Goal: Information Seeking & Learning: Learn about a topic

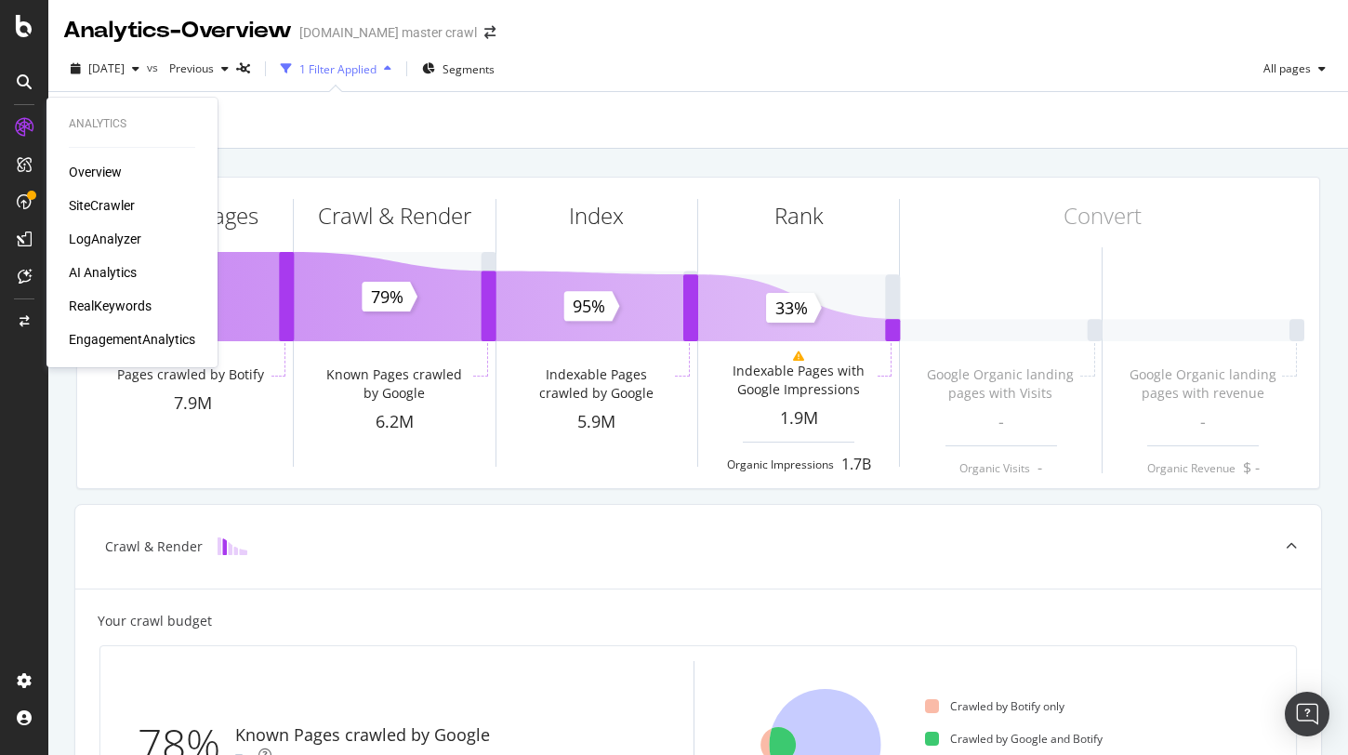
click at [114, 298] on div "RealKeywords" at bounding box center [110, 306] width 83 height 19
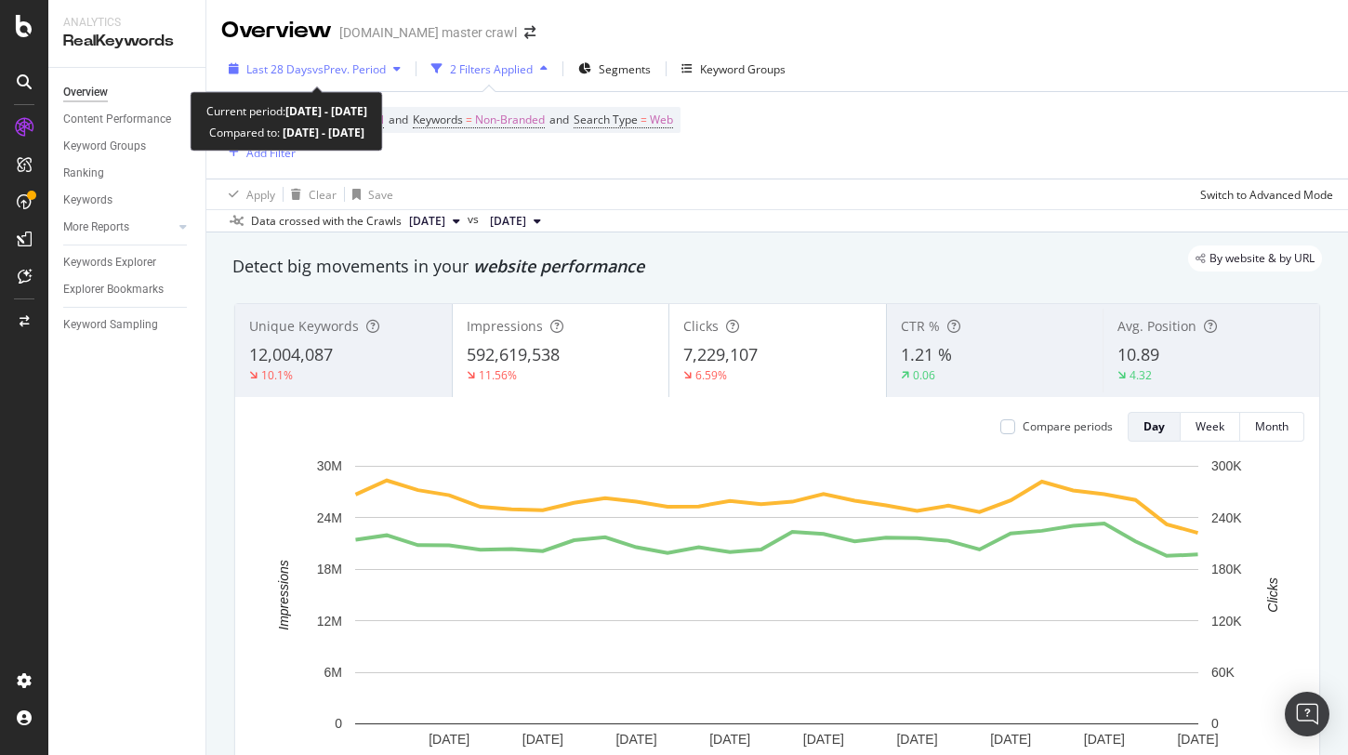
click at [325, 73] on span "vs Prev. Period" at bounding box center [348, 69] width 73 height 16
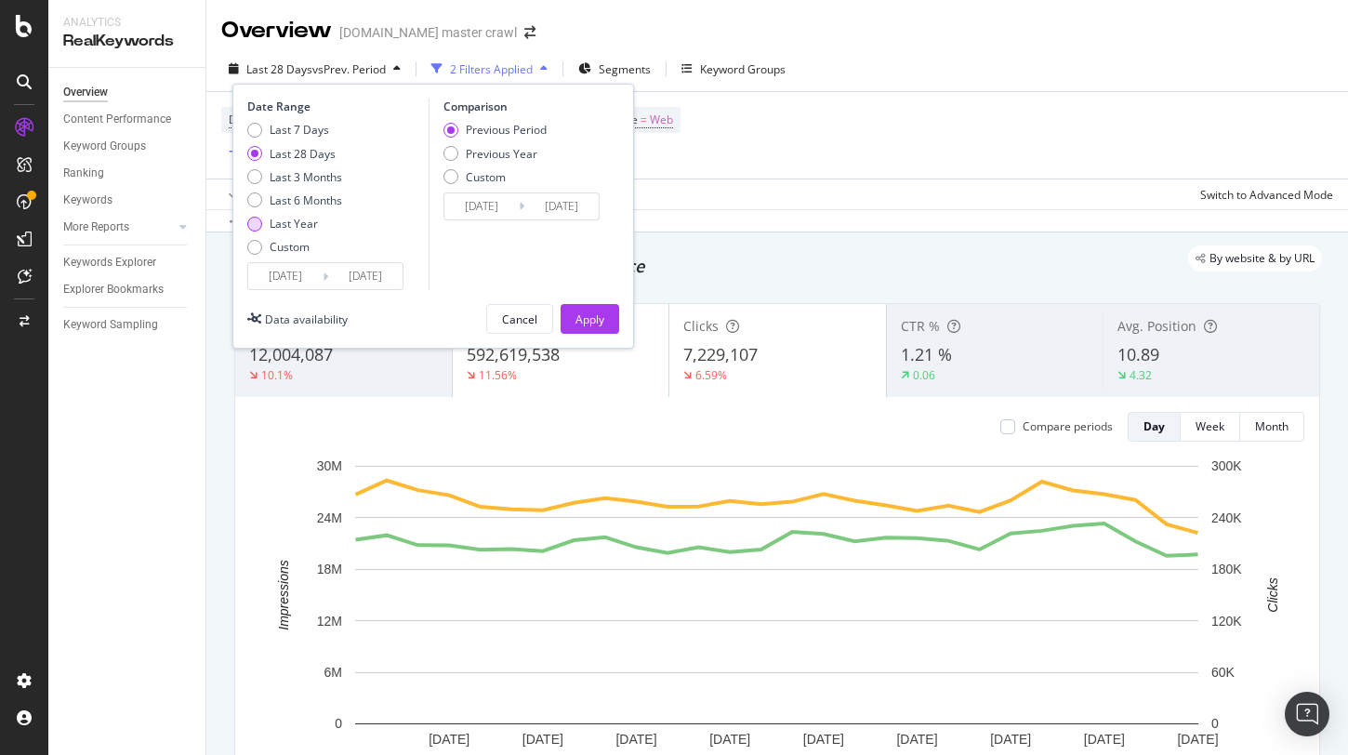
click at [283, 216] on div "Last Year" at bounding box center [294, 224] width 48 height 16
type input "2024/10/11"
type input "2023/10/12"
type input "2024/10/10"
click at [486, 154] on div "Previous Year" at bounding box center [502, 154] width 72 height 16
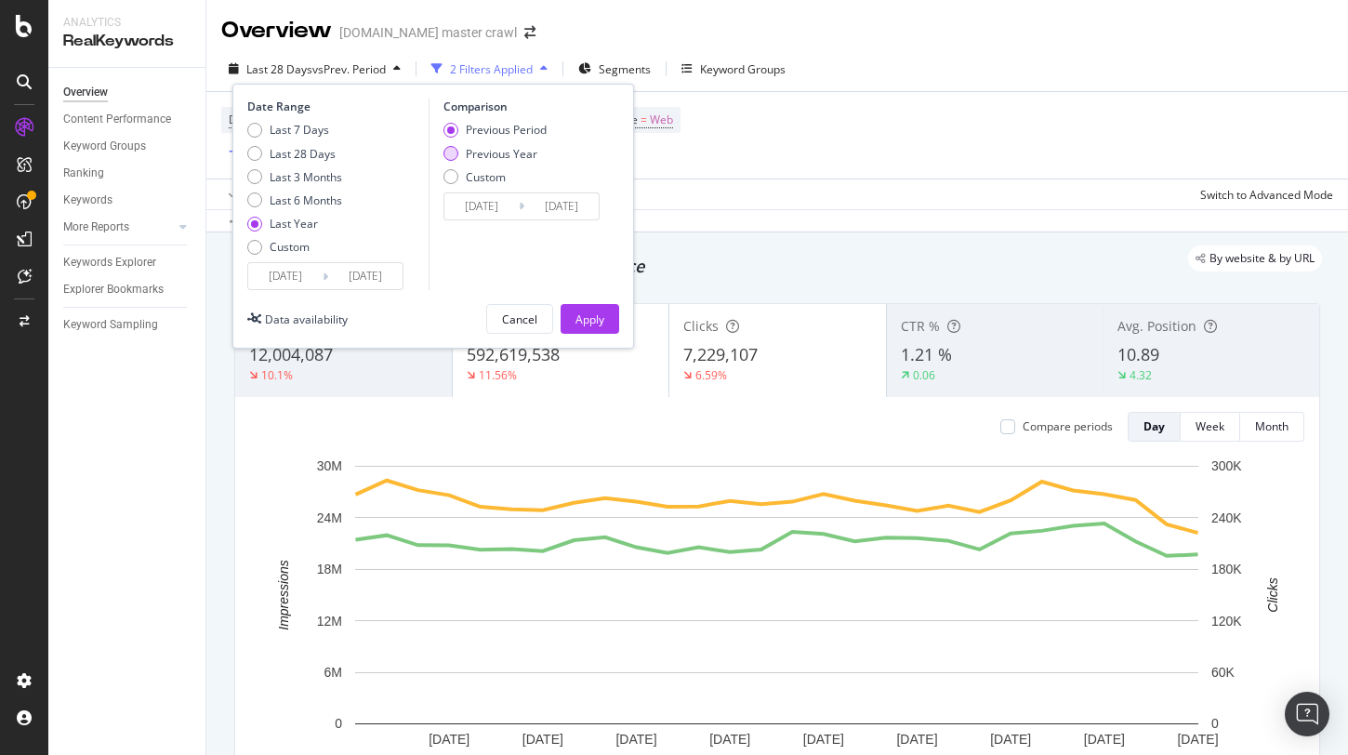
type input "2023/10/13"
type input "2024/10/11"
click at [588, 314] on div "Apply" at bounding box center [589, 319] width 29 height 16
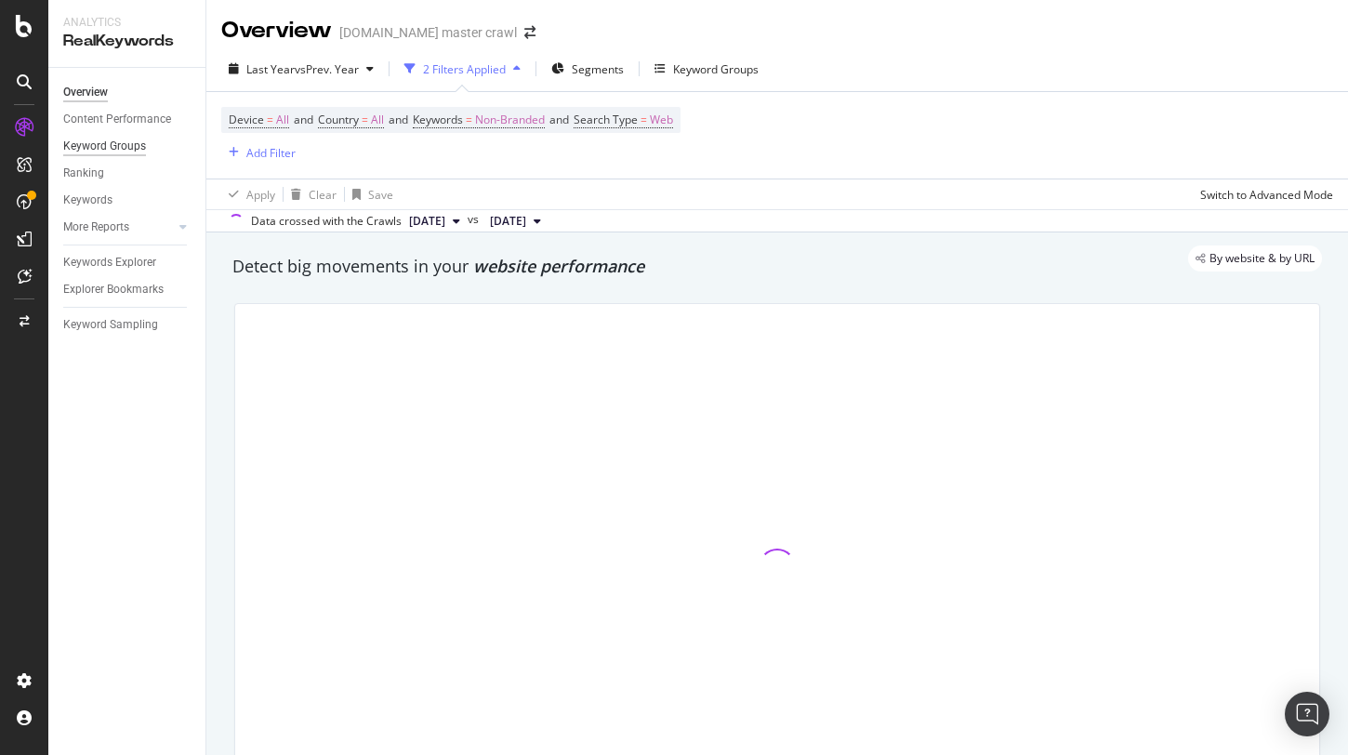
click at [110, 152] on div "Keyword Groups" at bounding box center [104, 147] width 83 height 20
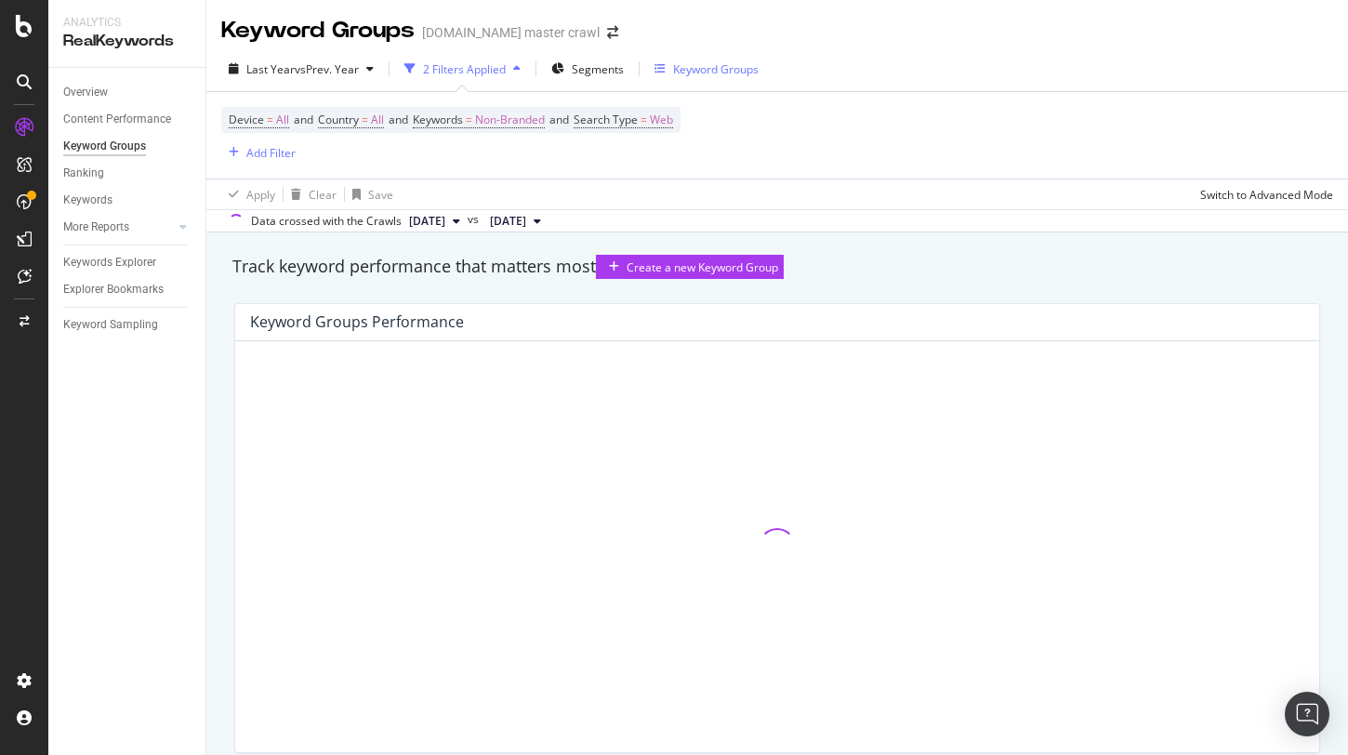
click at [686, 71] on div "Keyword Groups" at bounding box center [716, 69] width 86 height 16
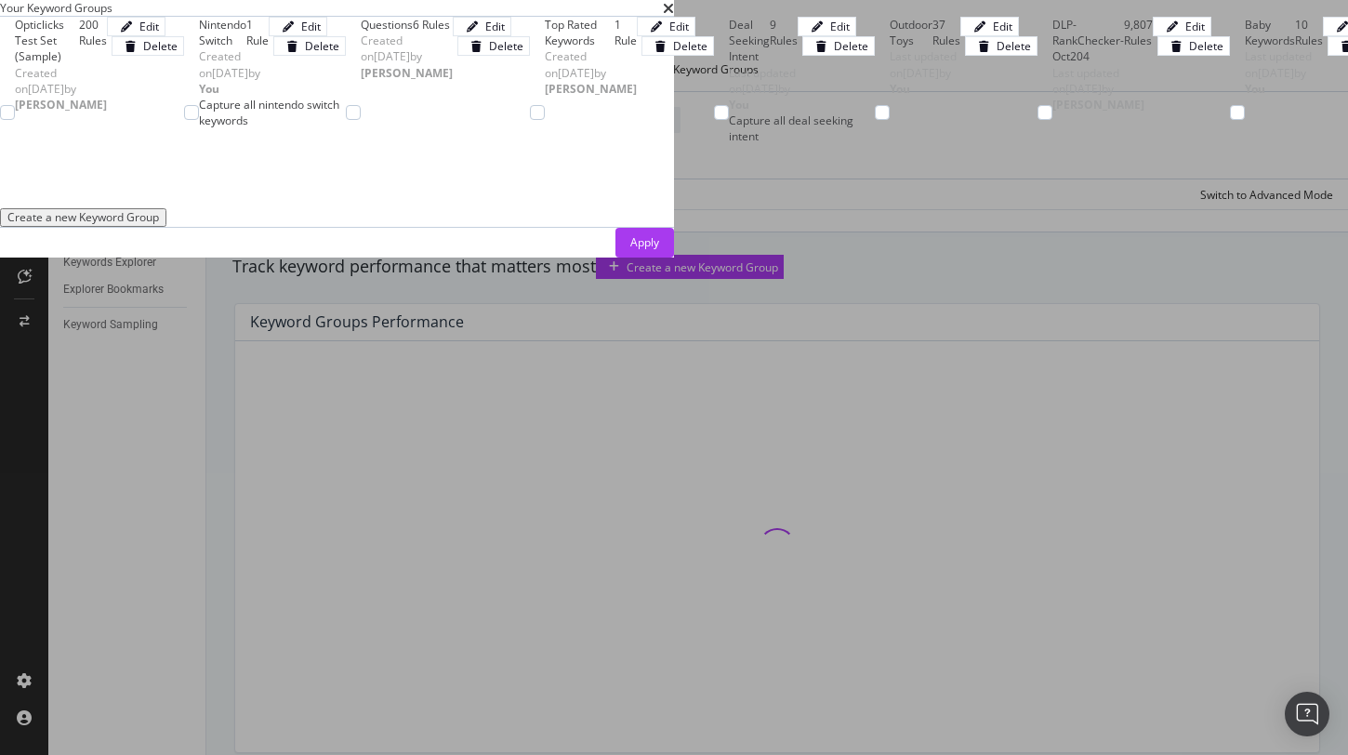
scroll to position [2847, 0]
click at [659, 257] on div "Apply" at bounding box center [644, 243] width 29 height 28
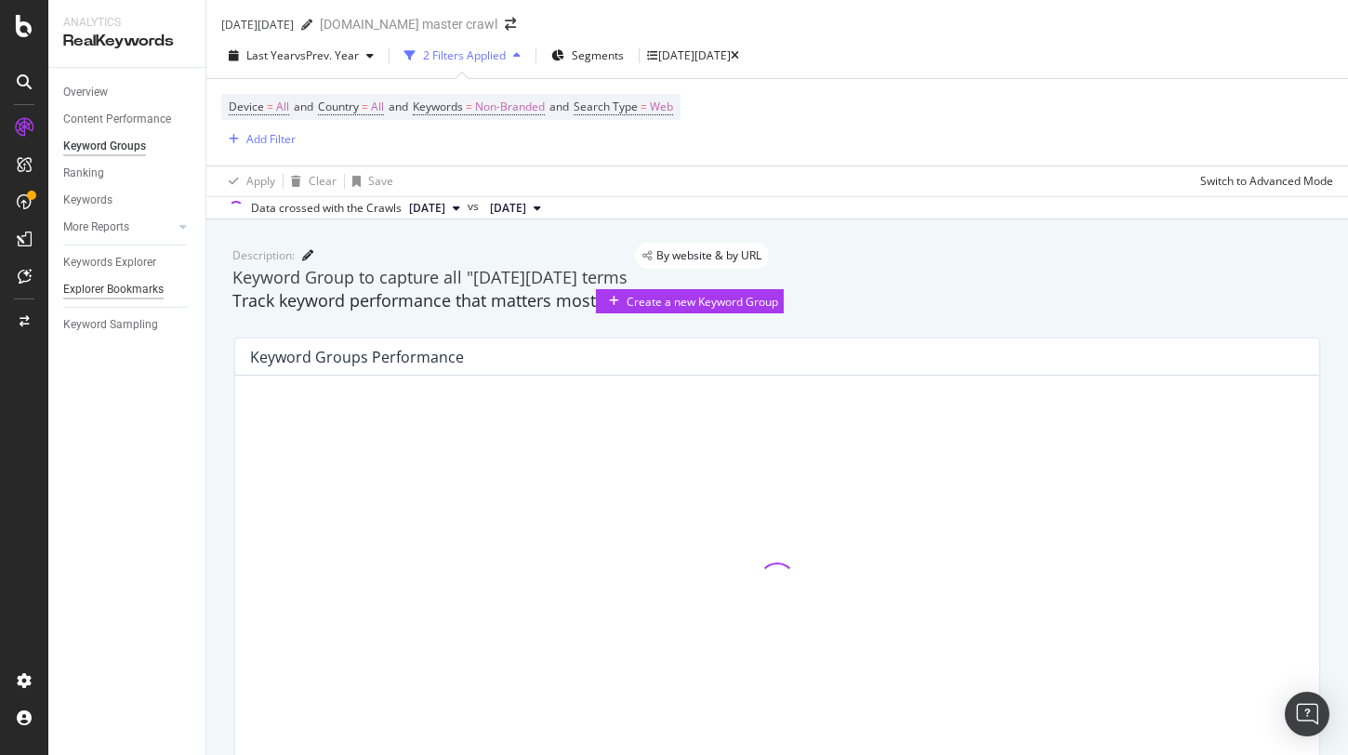
click at [134, 286] on div "Explorer Bookmarks" at bounding box center [113, 290] width 100 height 20
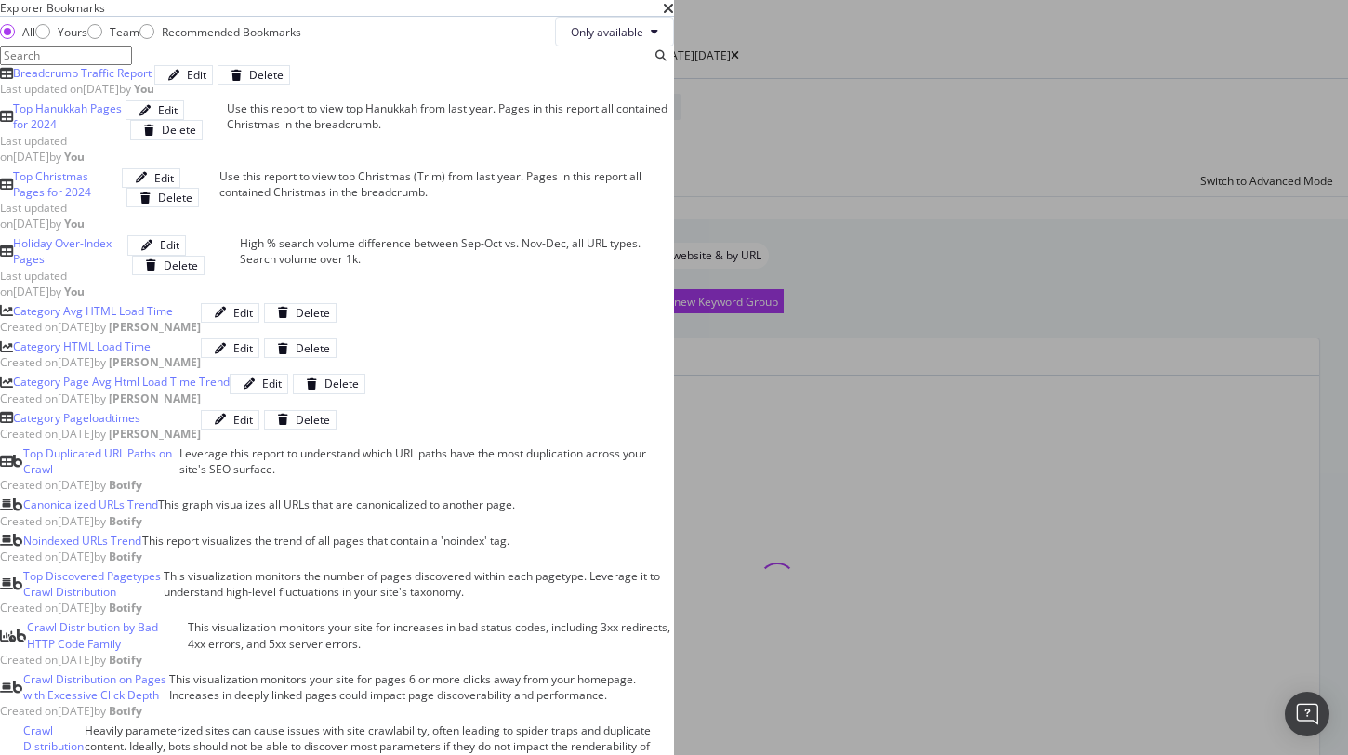
click at [132, 65] on input "modal" at bounding box center [66, 55] width 132 height 19
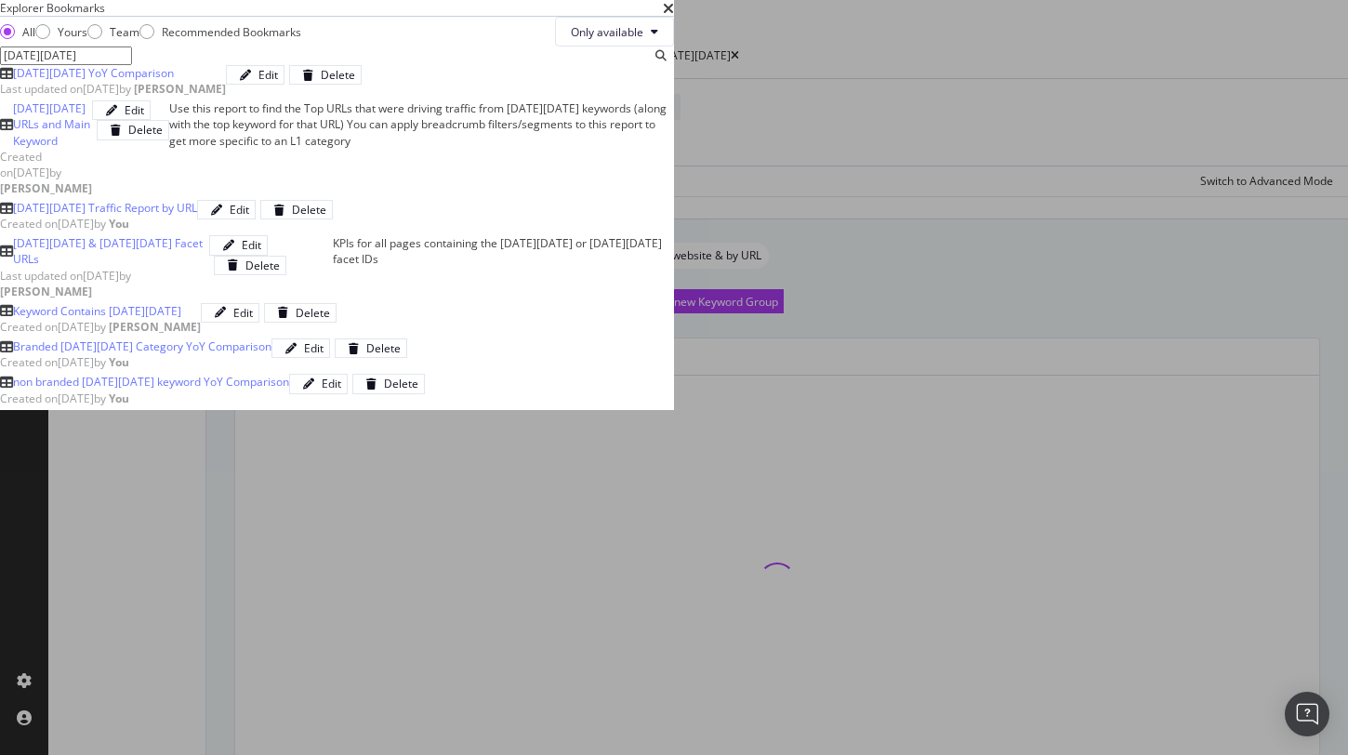
type input "[DATE][DATE]"
click at [226, 81] on div "[DATE][DATE] YoY Comparison" at bounding box center [113, 73] width 226 height 16
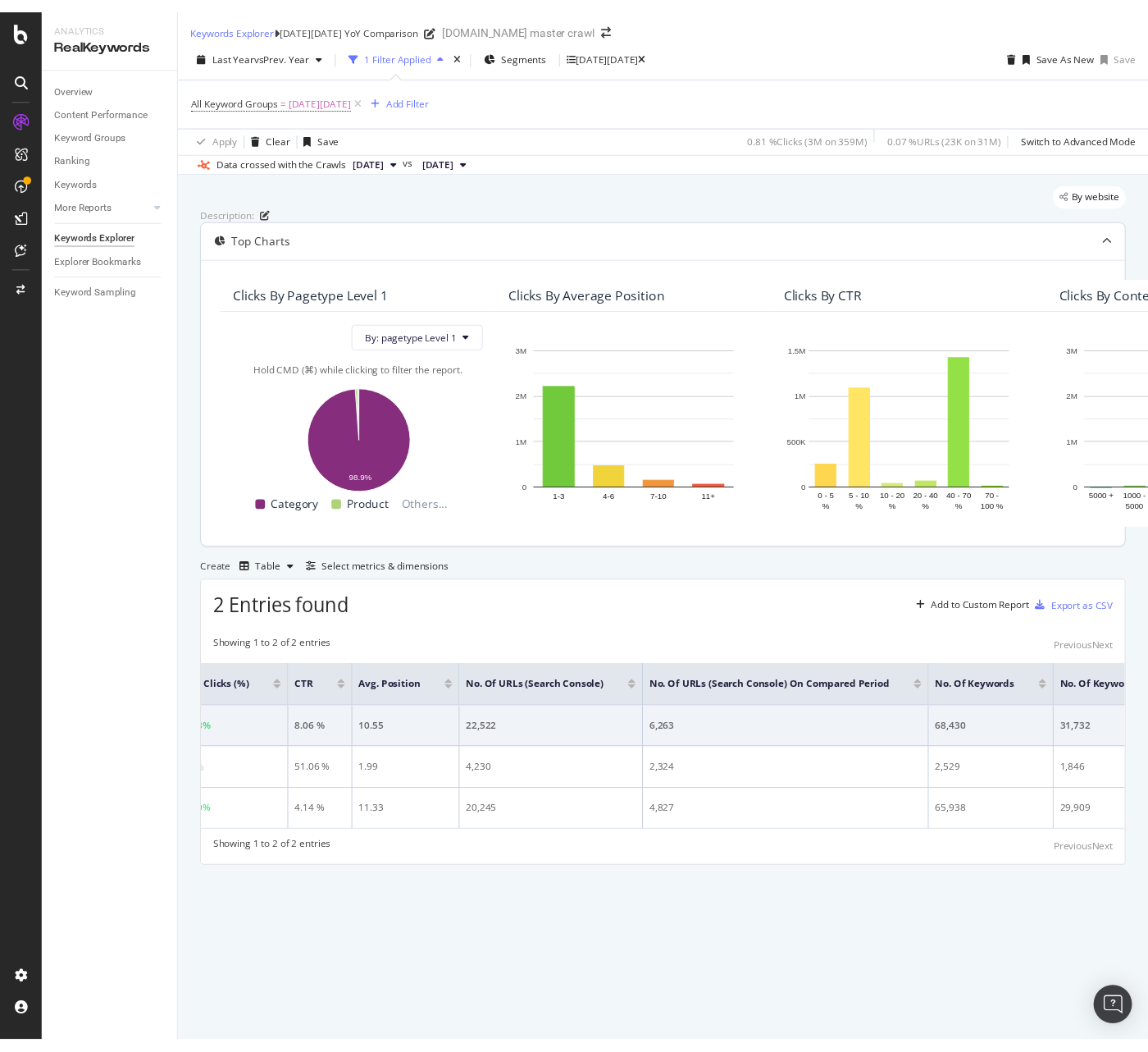
scroll to position [0, 849]
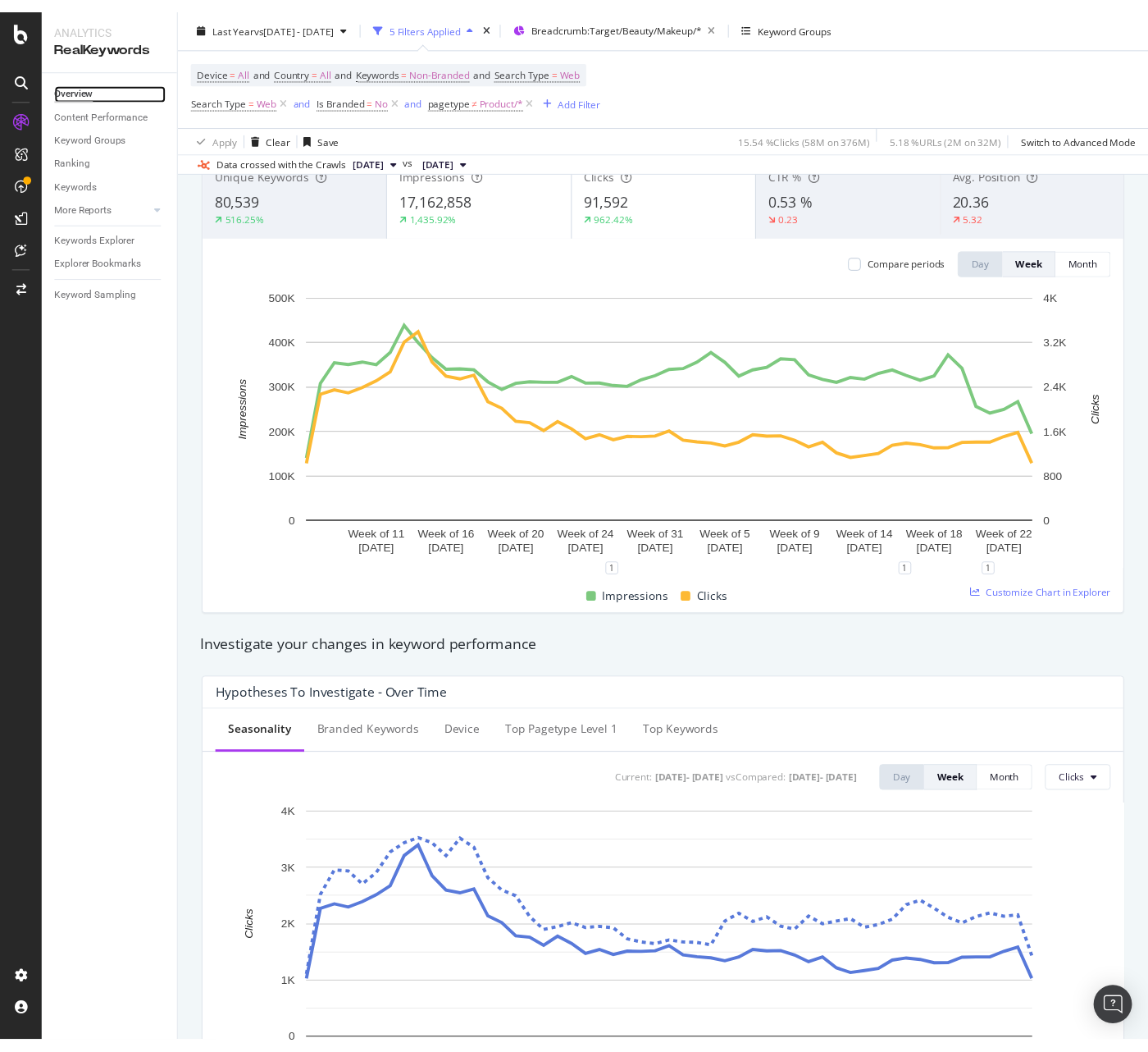
scroll to position [121, 0]
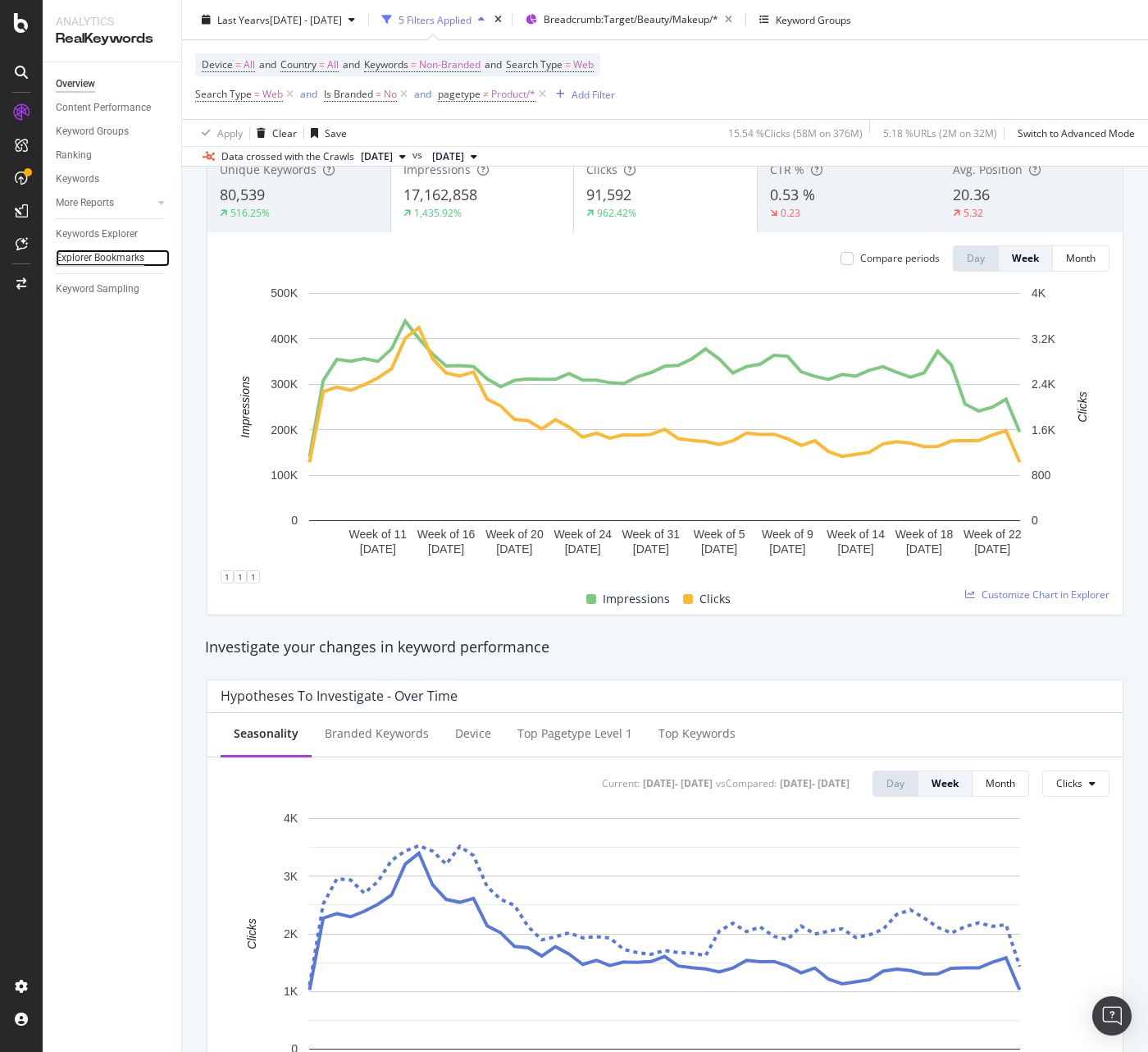
click at [112, 254] on div "Explorer Bookmarks" at bounding box center [100, 259] width 88 height 18
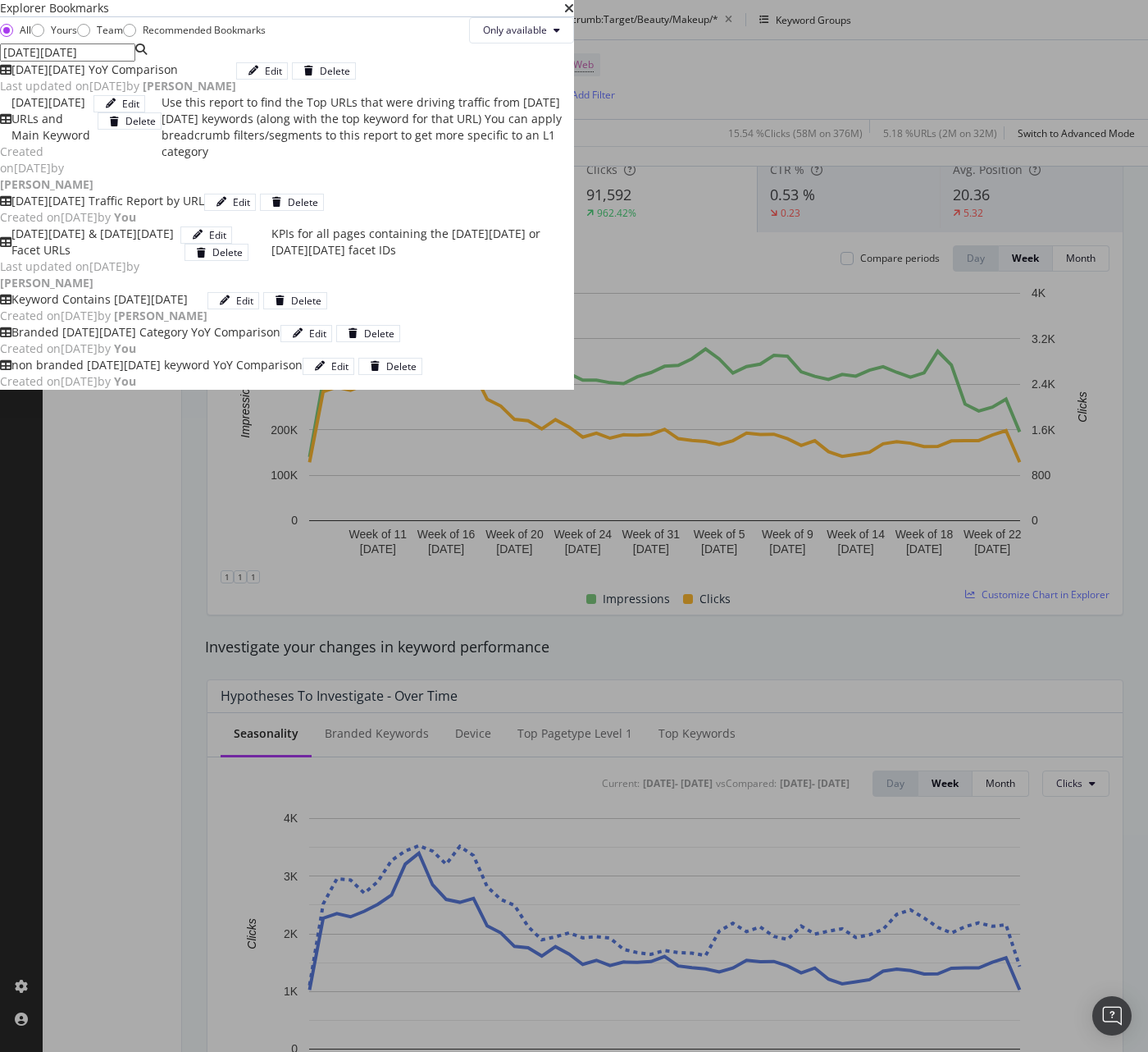
type input "[DATE][DATE]"
click at [204, 209] on div "[DATE][DATE] Traffic Report by URL" at bounding box center [108, 200] width 192 height 17
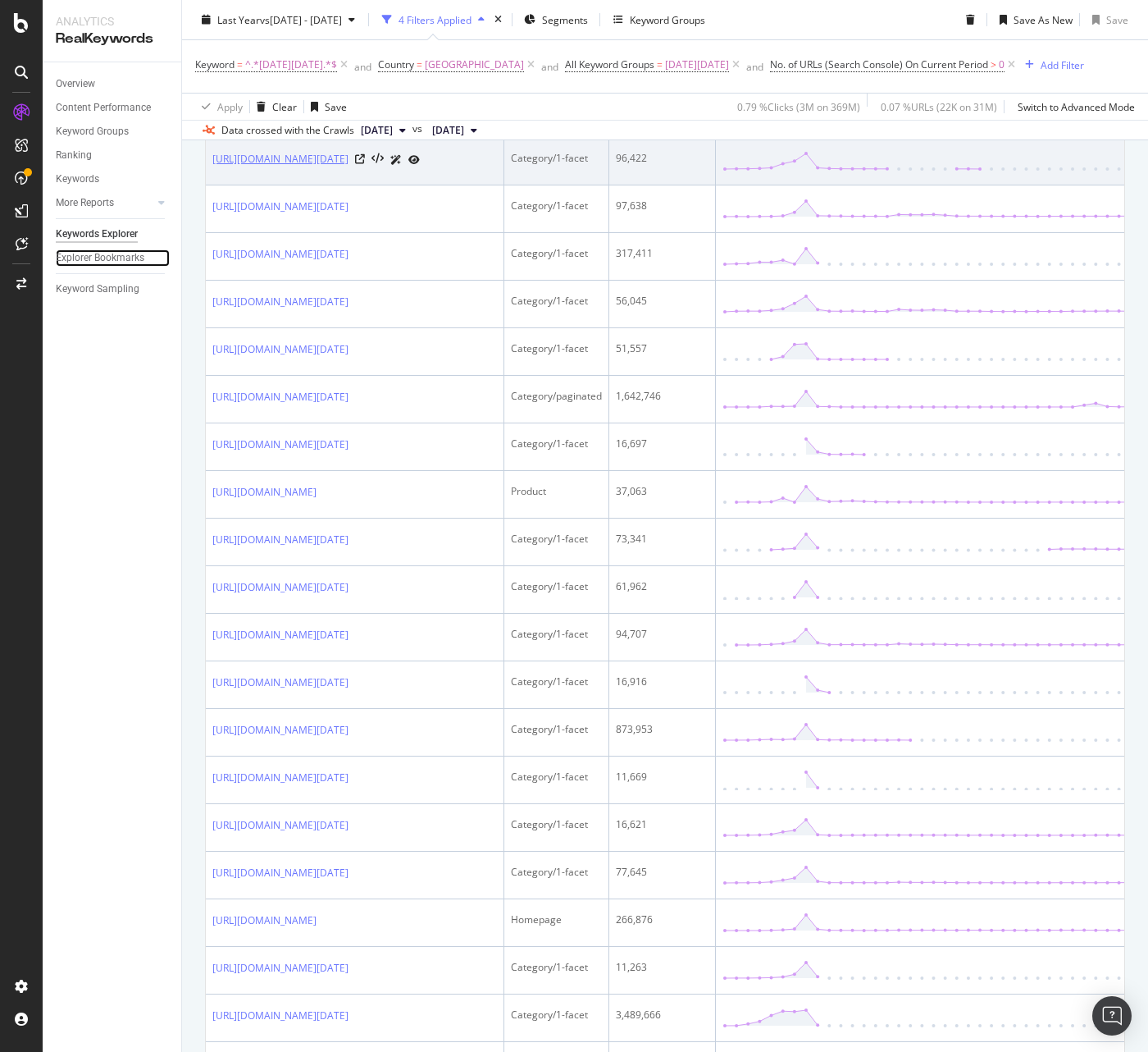
scroll to position [1334, 0]
